Goal: Information Seeking & Learning: Learn about a topic

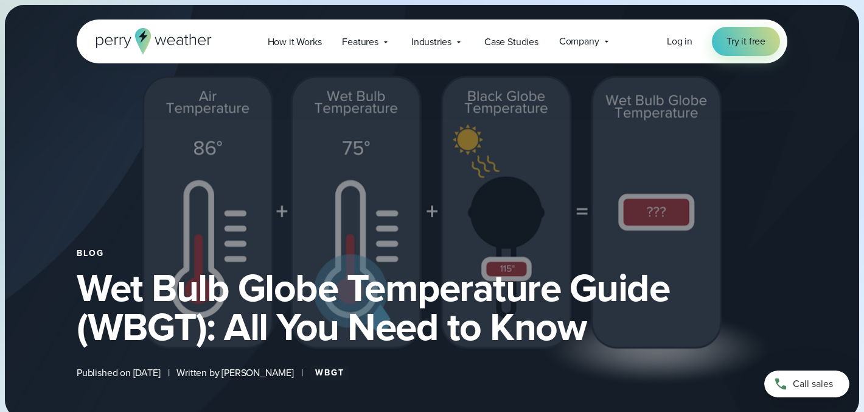
select select "***"
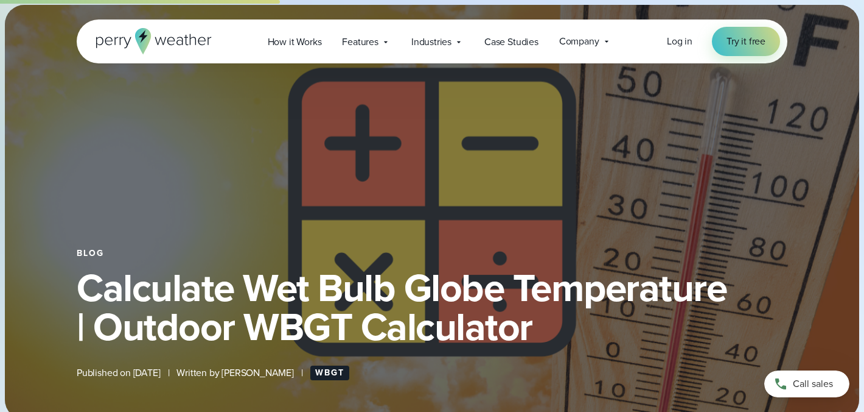
select select "***"
type input "*******"
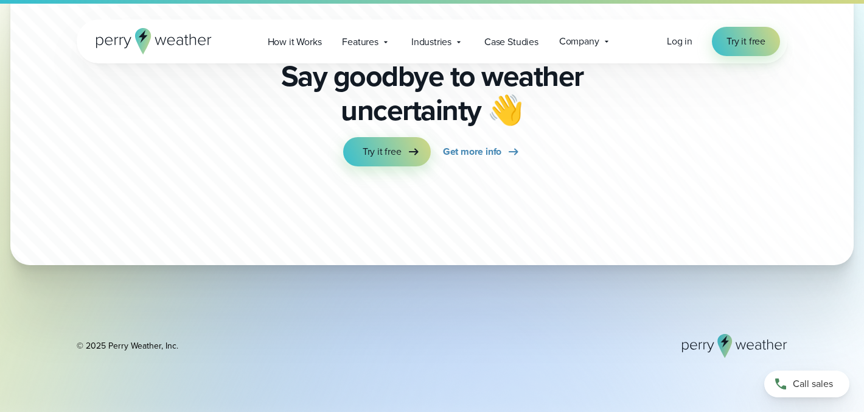
scroll to position [6612, 0]
